Goal: Information Seeking & Learning: Learn about a topic

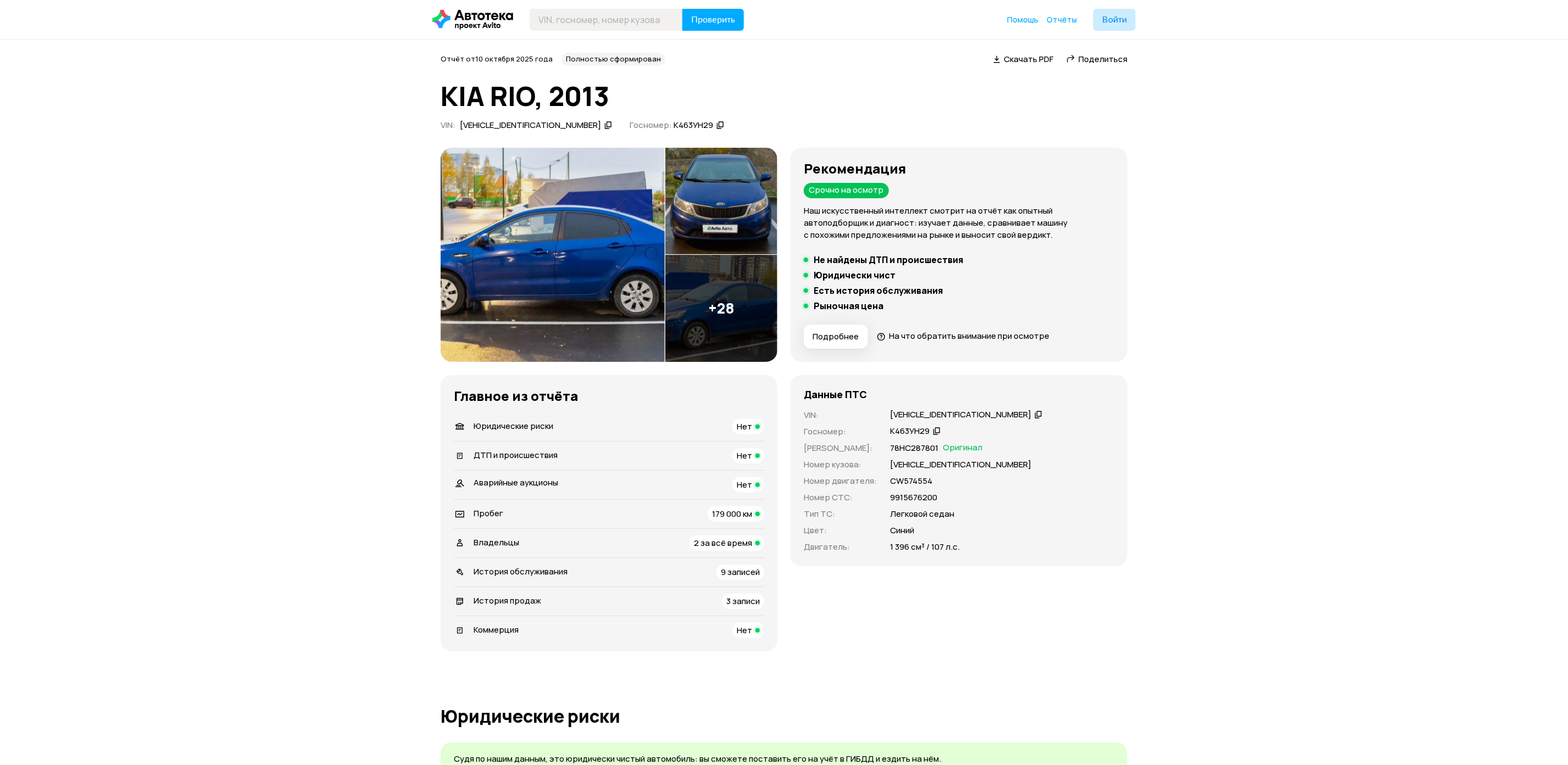
click at [582, 244] on img at bounding box center [552, 255] width 224 height 214
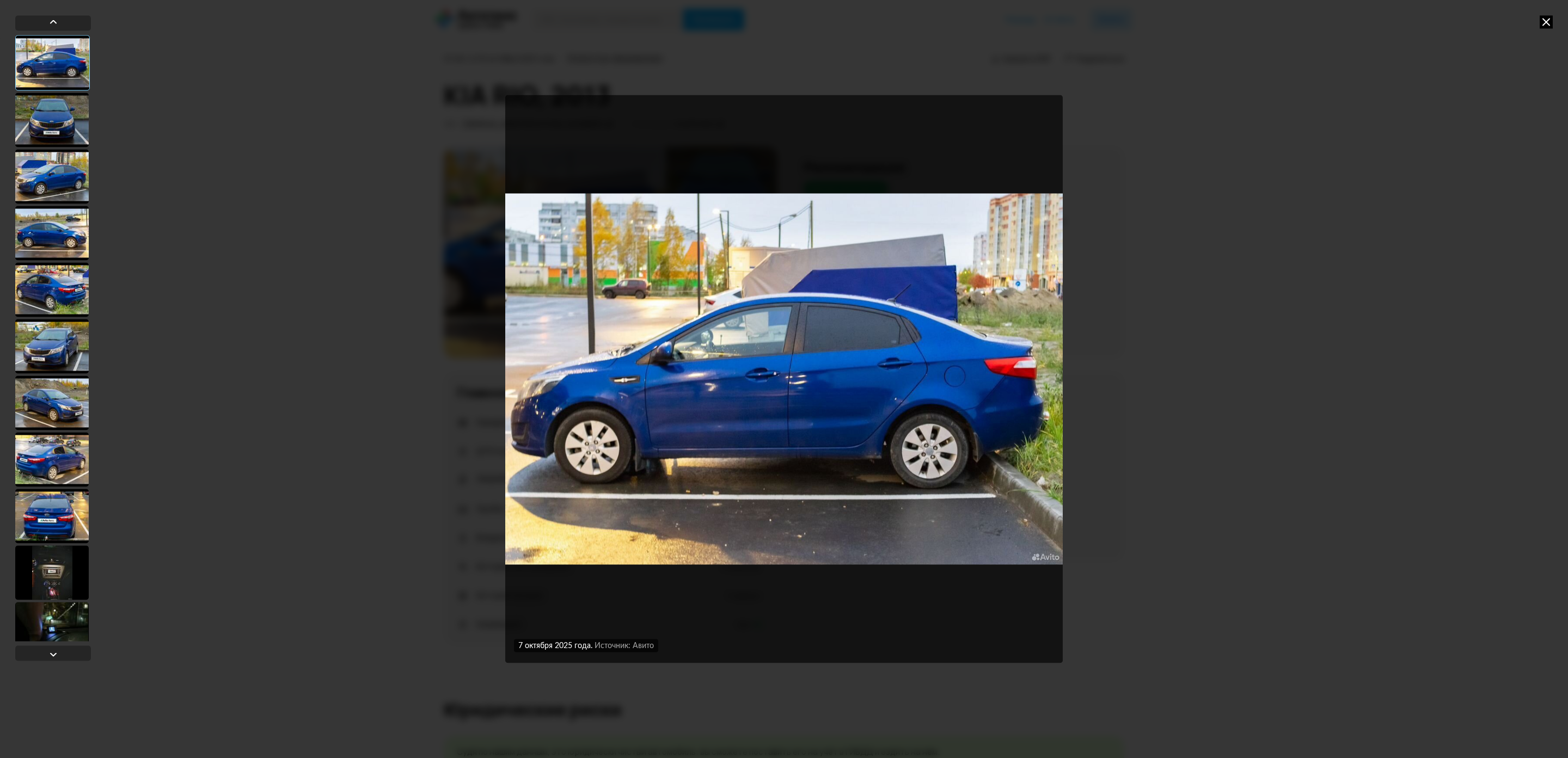
scroll to position [245, 0]
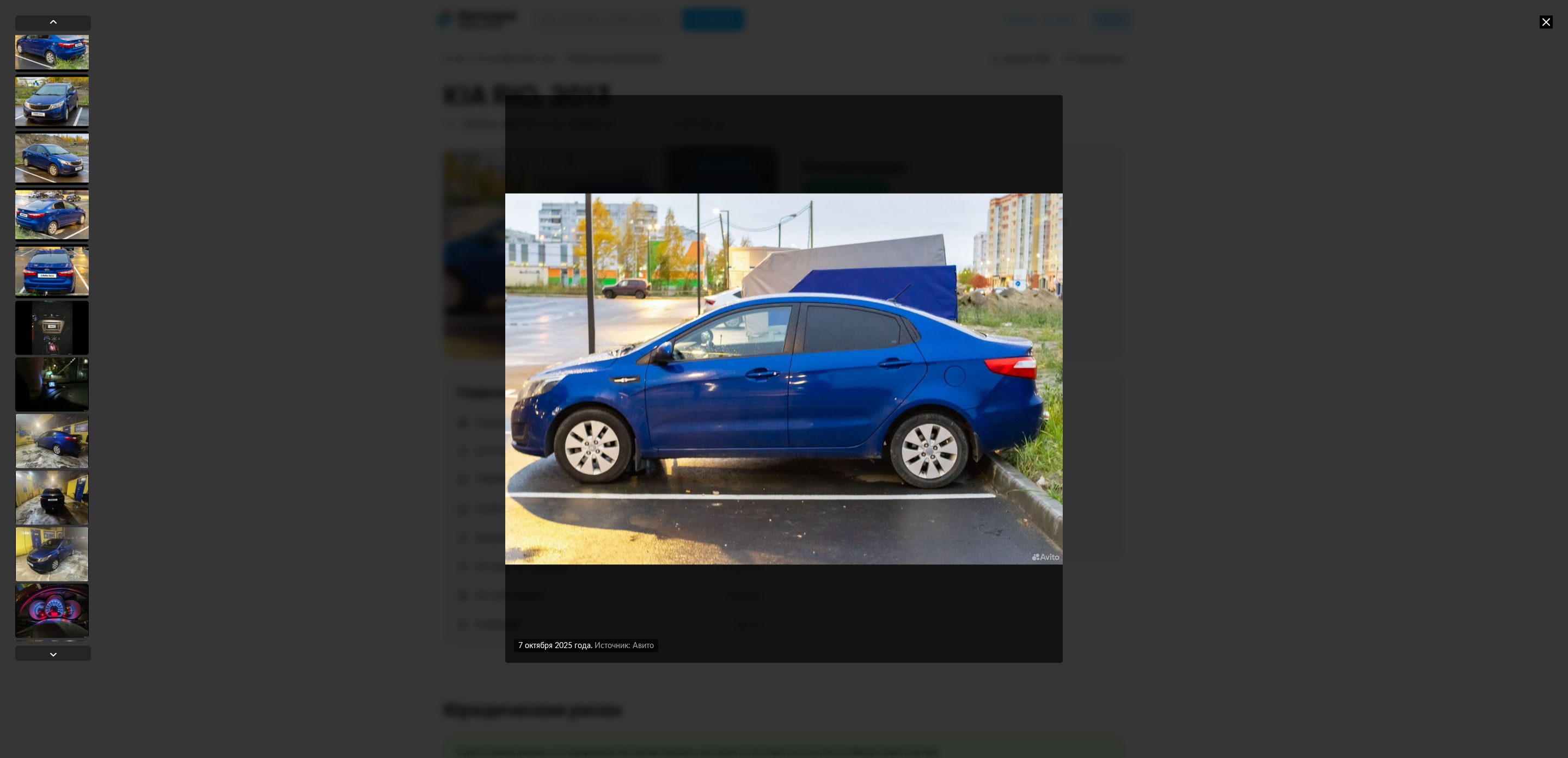
click at [62, 337] on div at bounding box center [52, 327] width 74 height 54
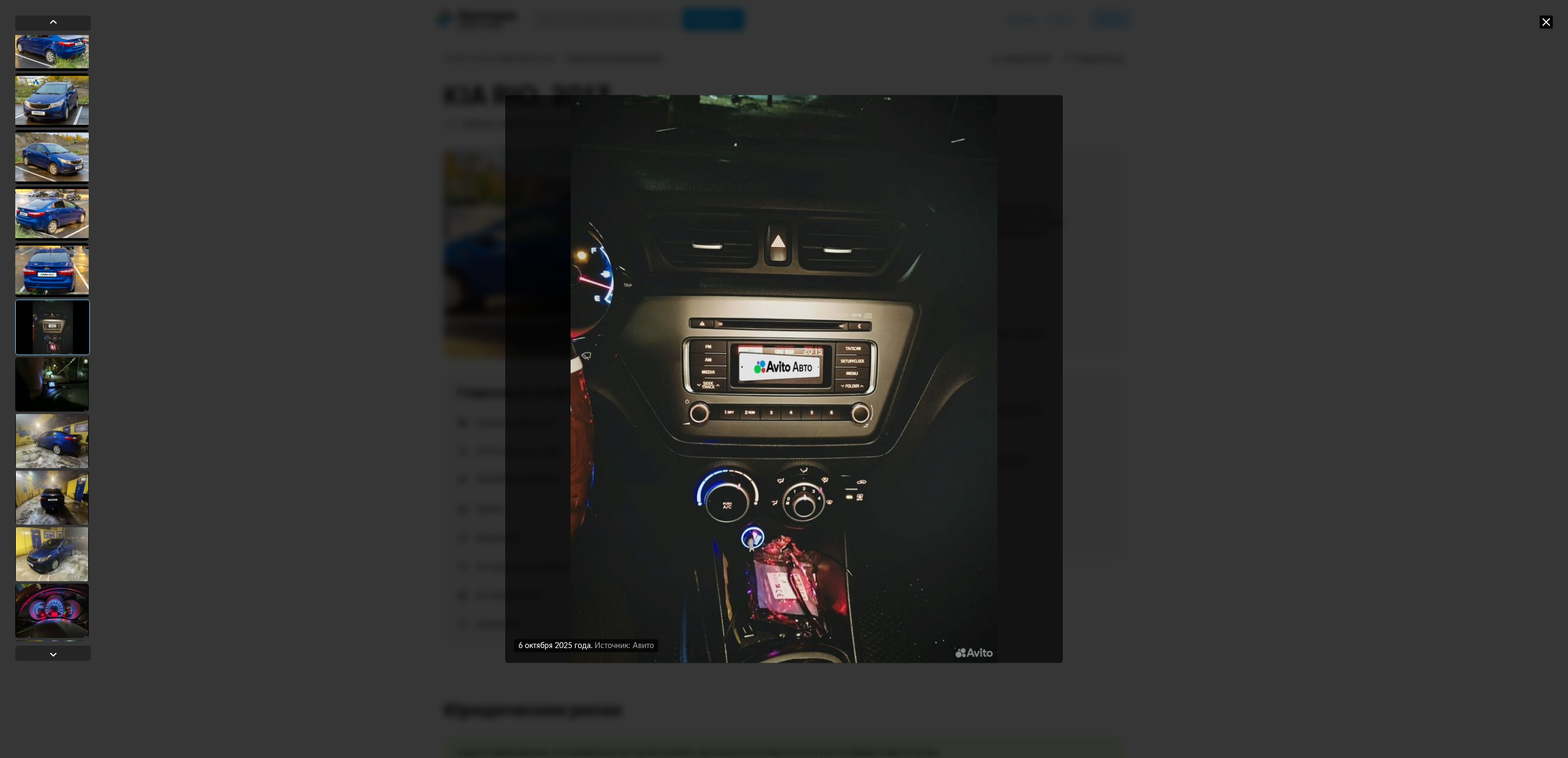
scroll to position [243, 0]
click at [63, 397] on div at bounding box center [52, 385] width 74 height 54
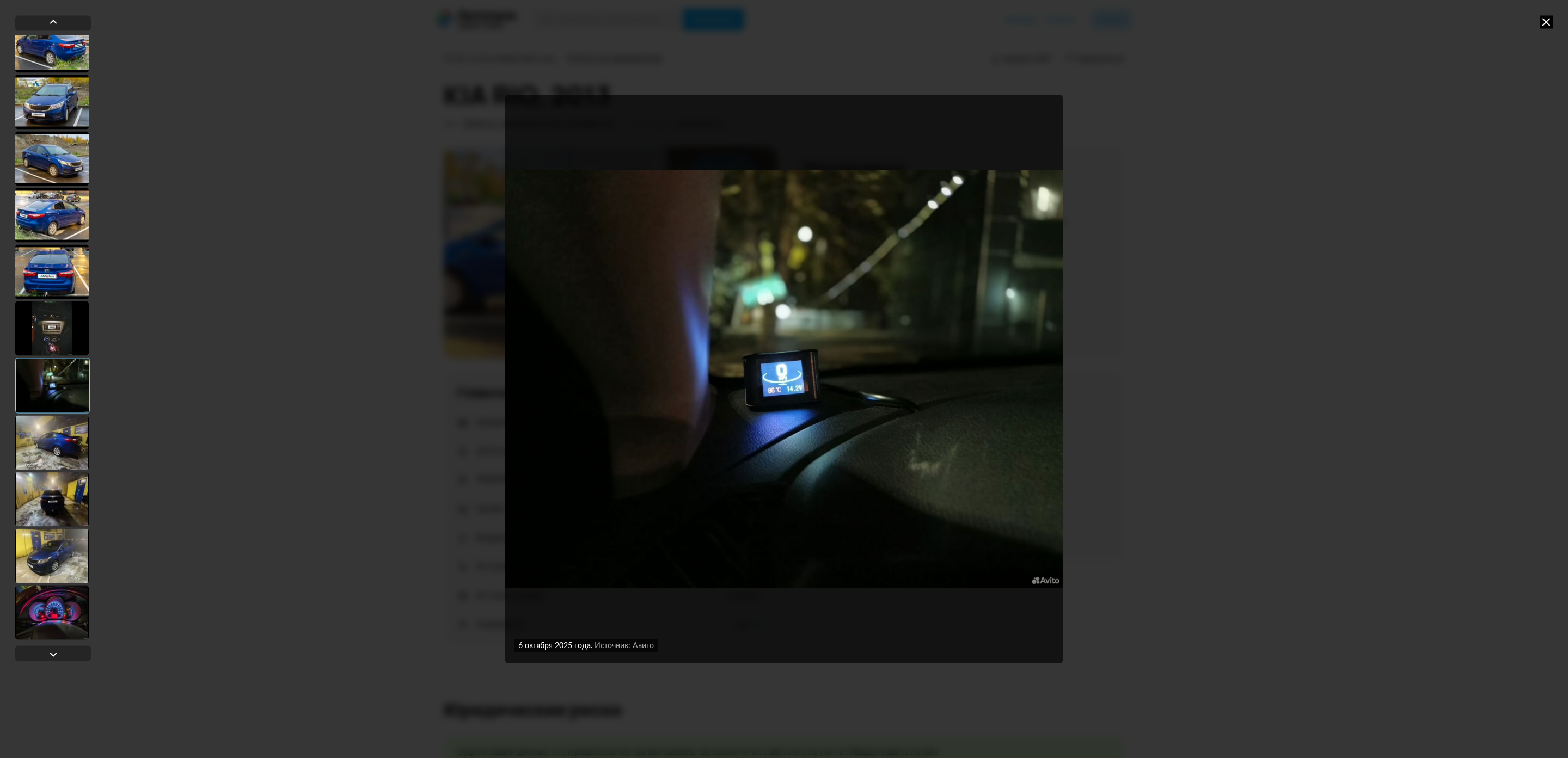
click at [61, 482] on div at bounding box center [52, 498] width 74 height 54
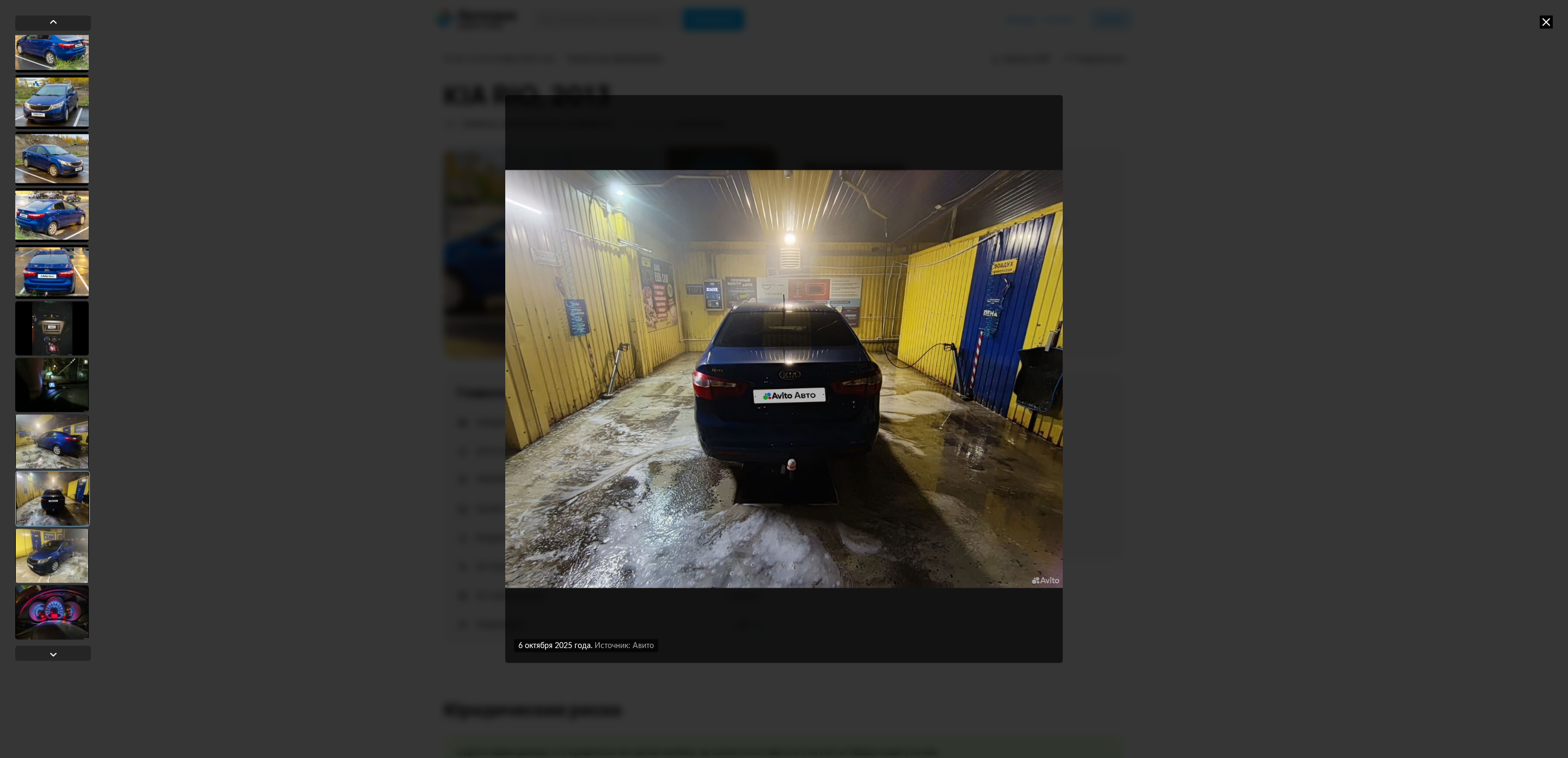
click at [55, 568] on div at bounding box center [52, 555] width 74 height 54
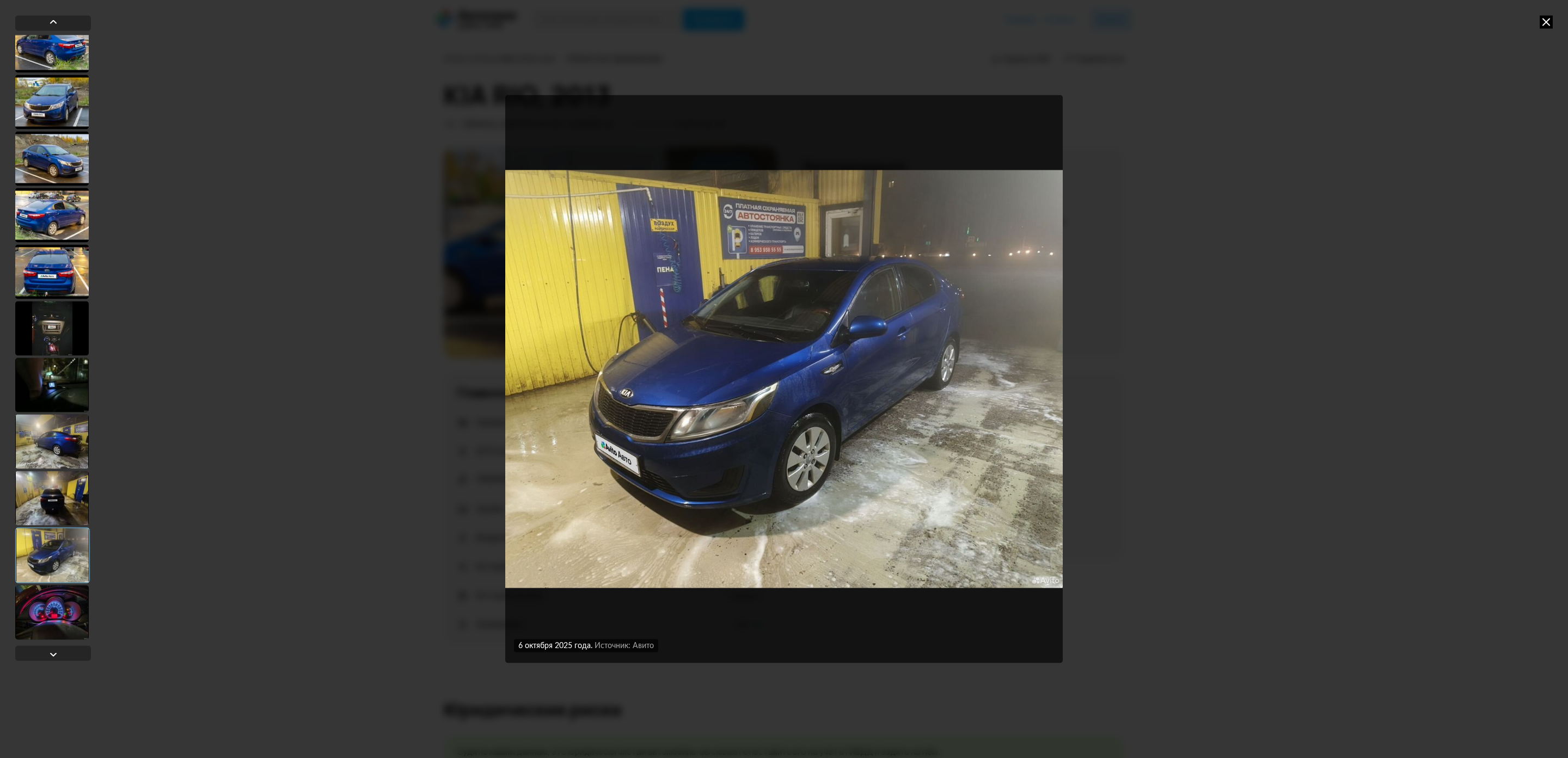
scroll to position [325, 0]
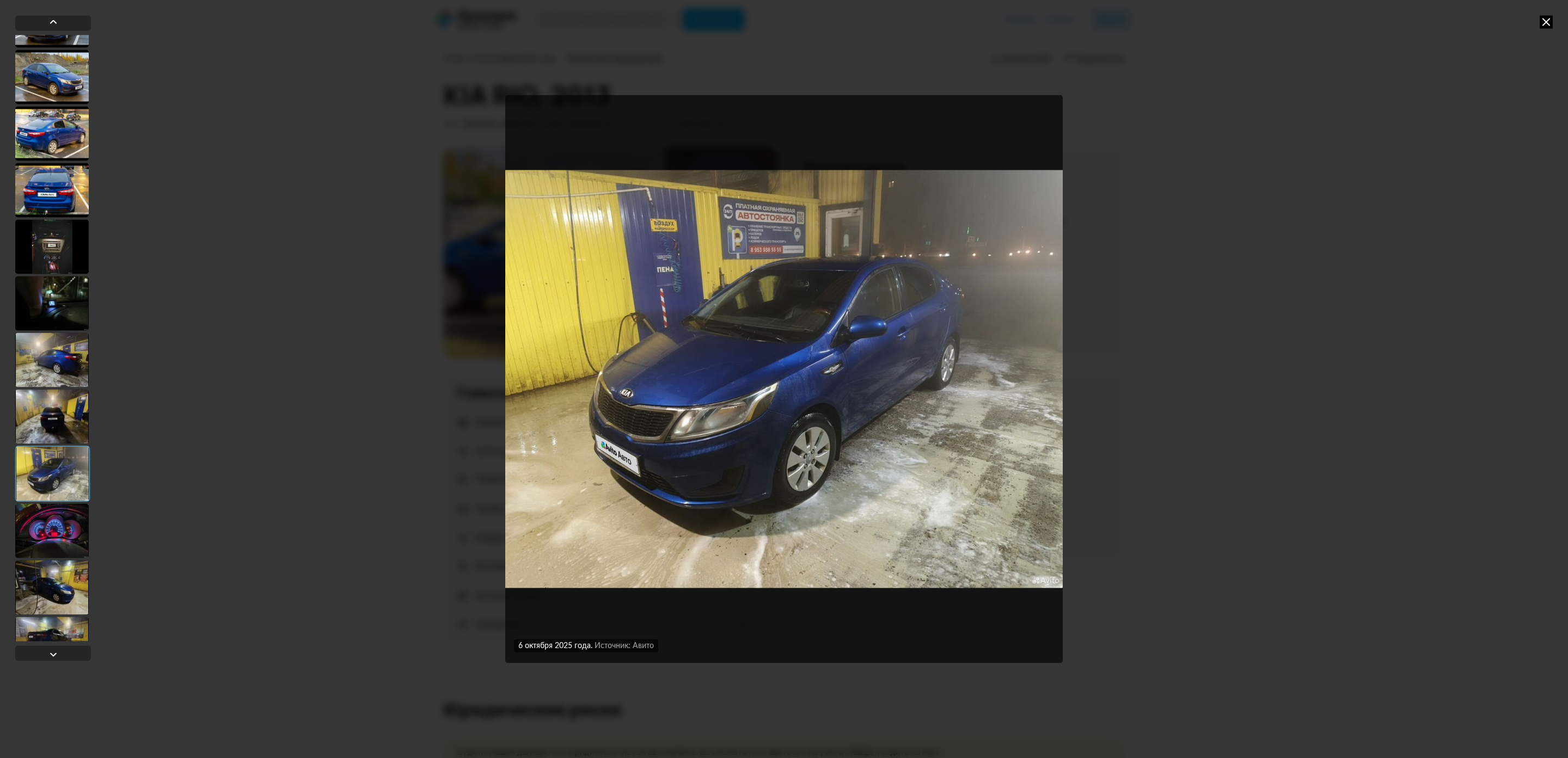
click at [69, 526] on div at bounding box center [52, 530] width 74 height 54
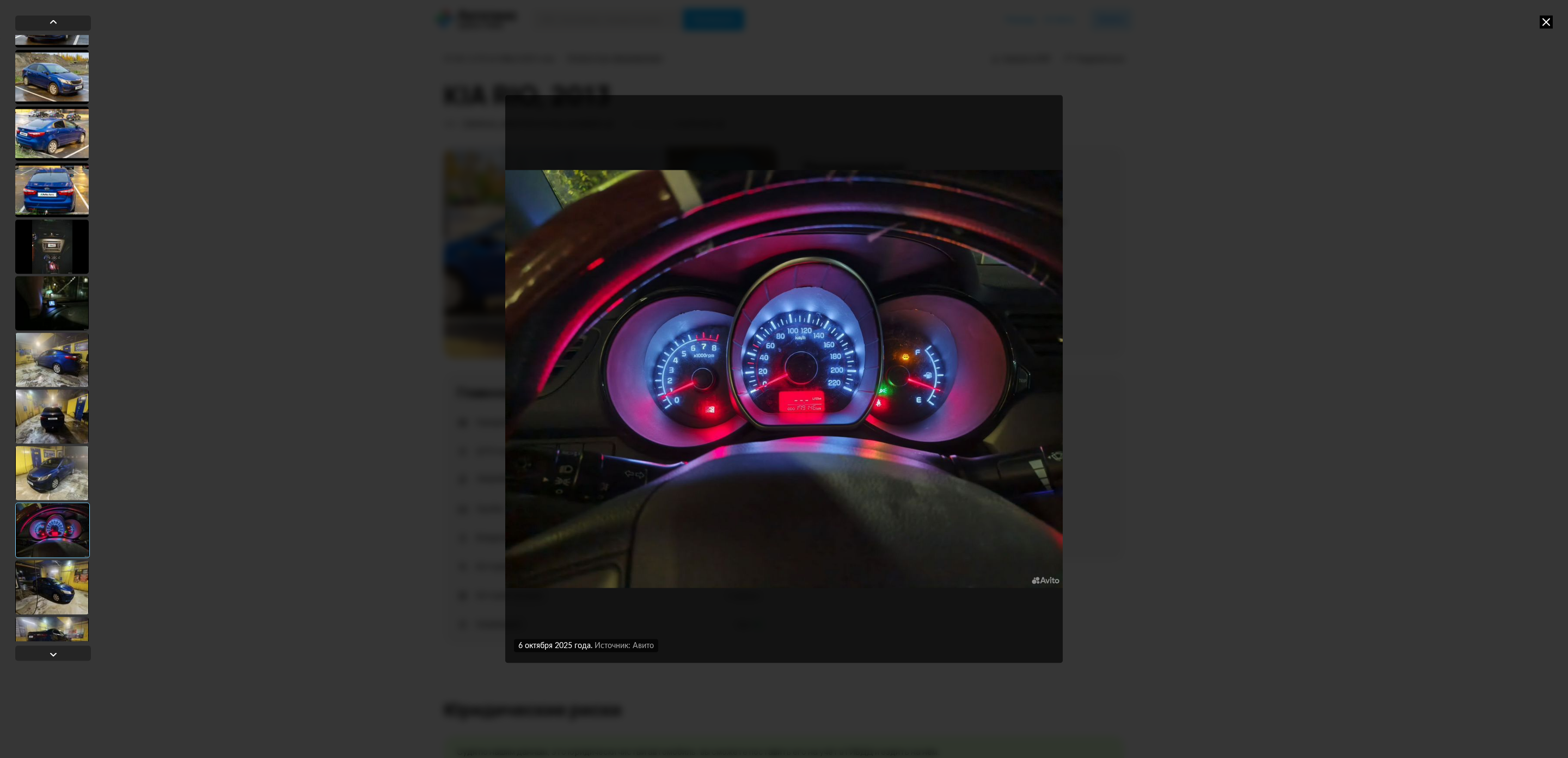
click at [82, 586] on div at bounding box center [52, 586] width 74 height 54
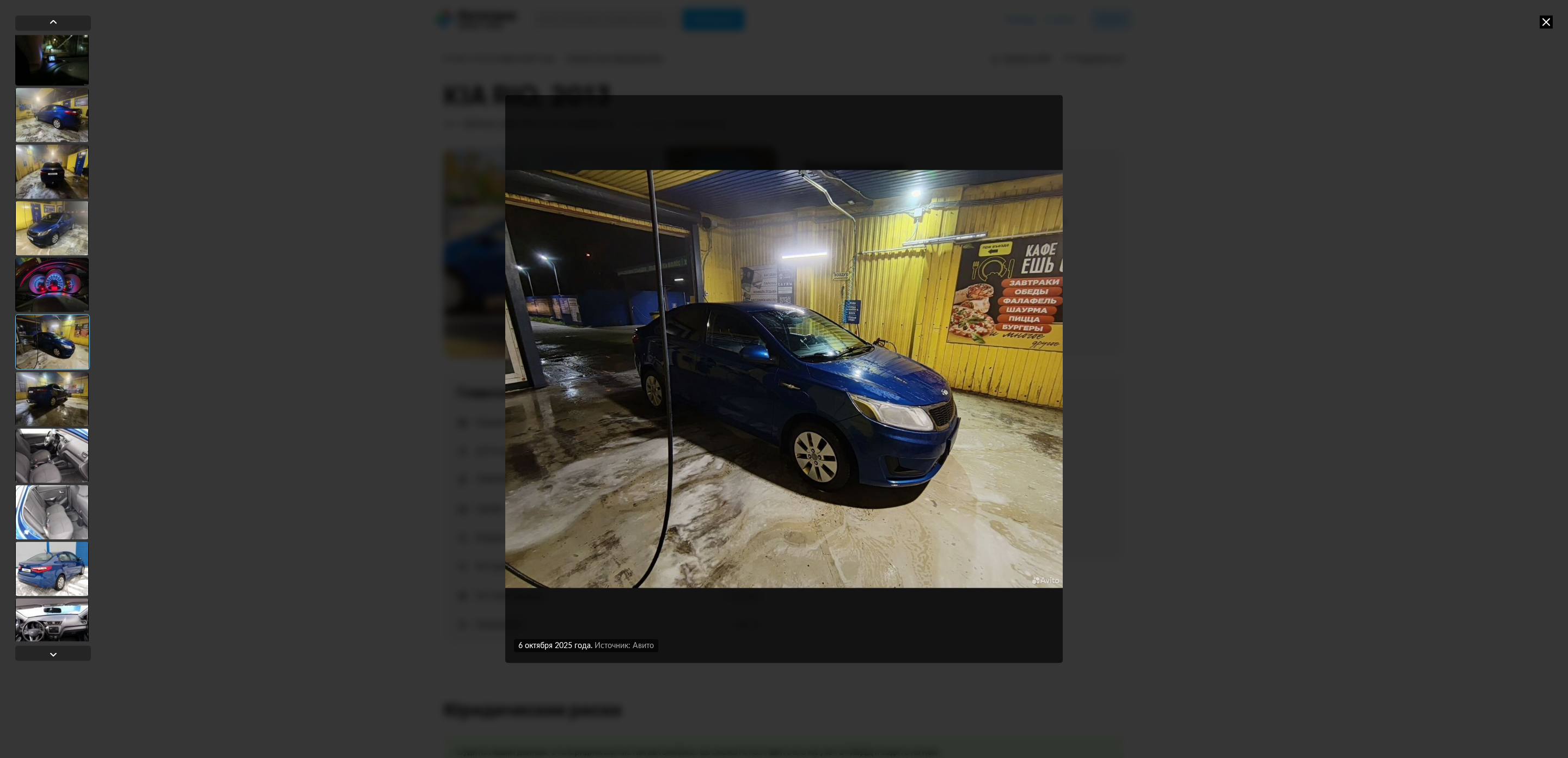
scroll to position [978, 0]
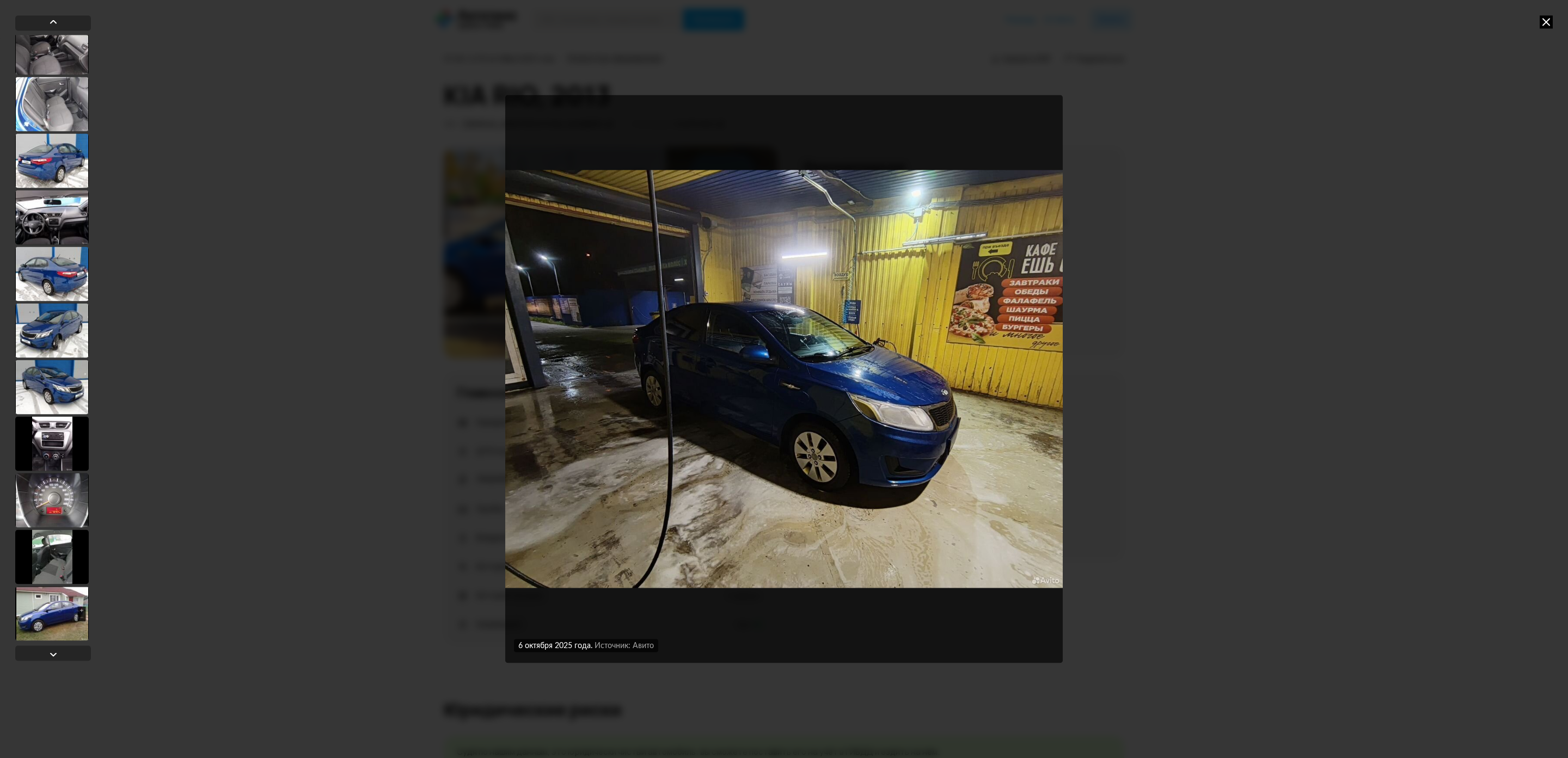
click at [62, 380] on div at bounding box center [52, 386] width 74 height 54
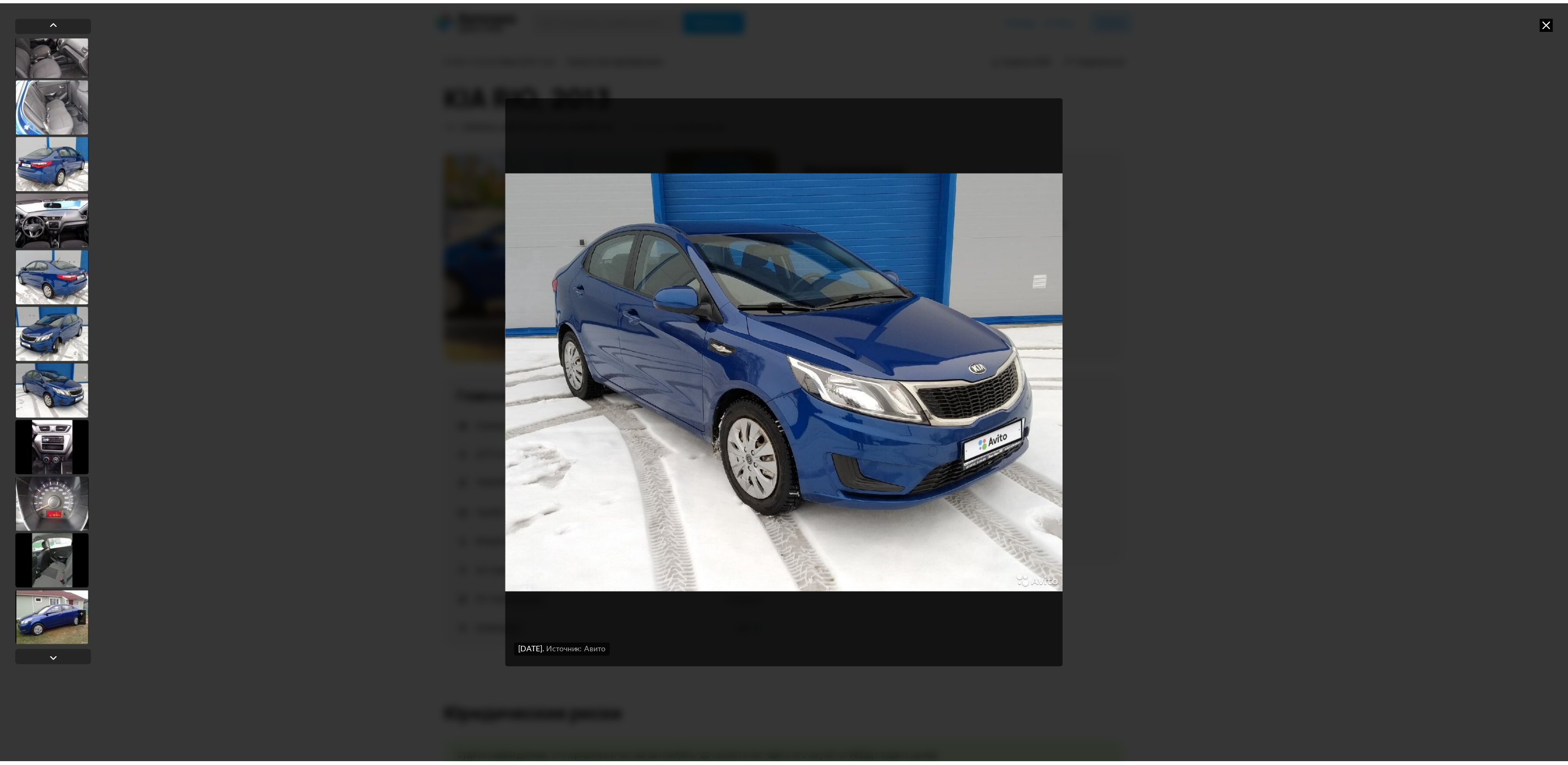
scroll to position [985, 0]
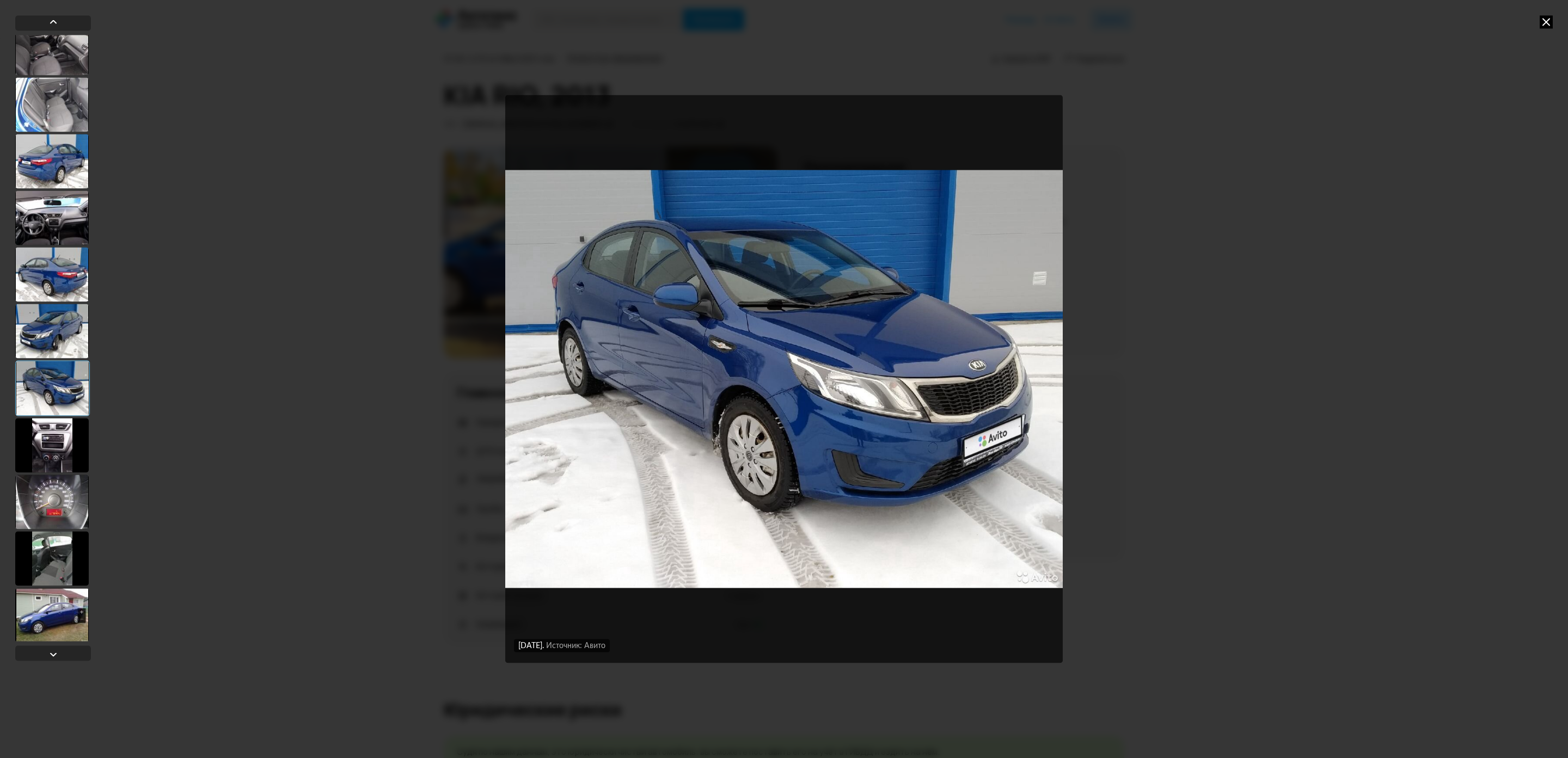
click at [1544, 16] on icon at bounding box center [1545, 21] width 13 height 13
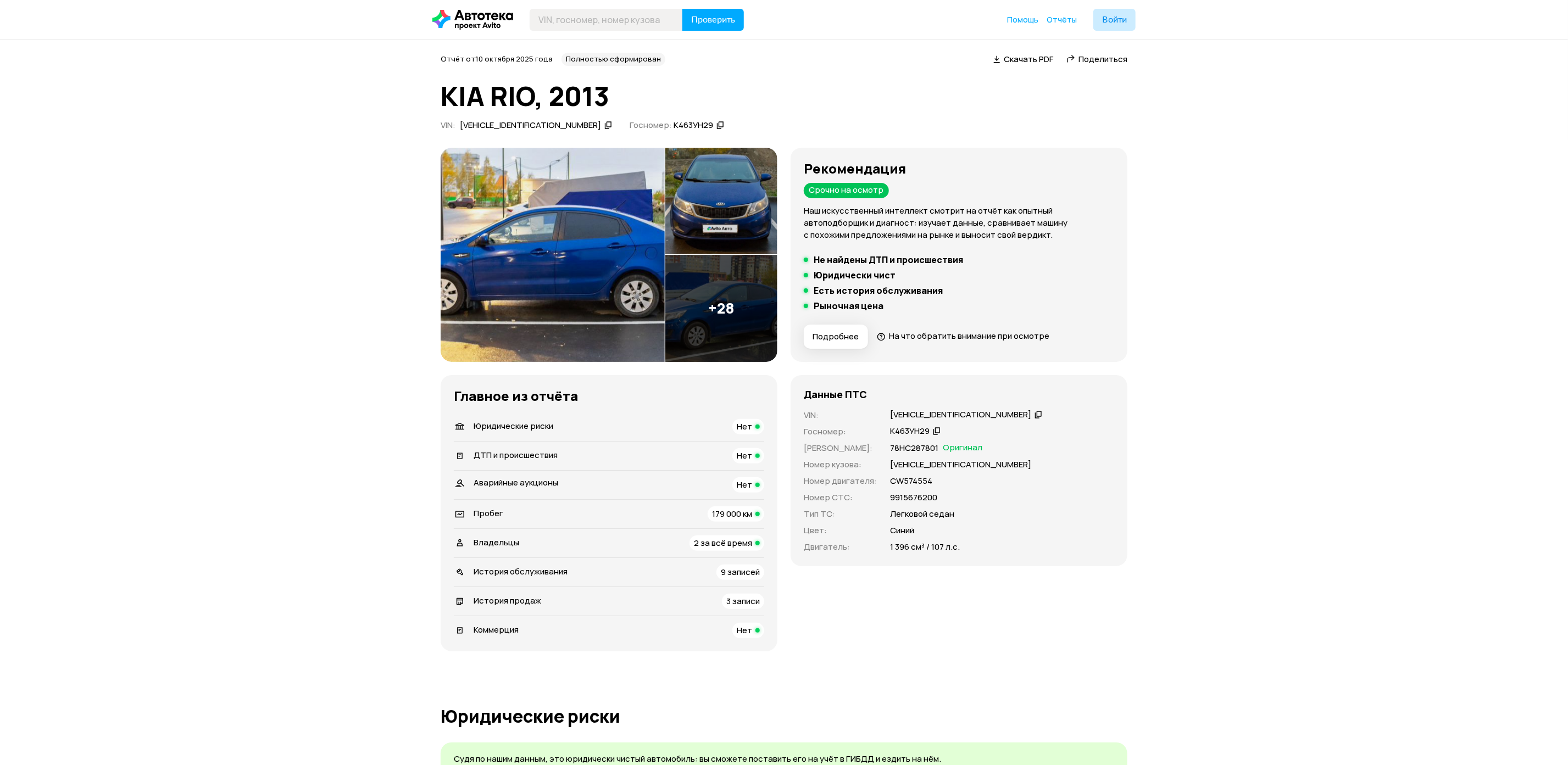
scroll to position [82, 0]
